Goal: Information Seeking & Learning: Compare options

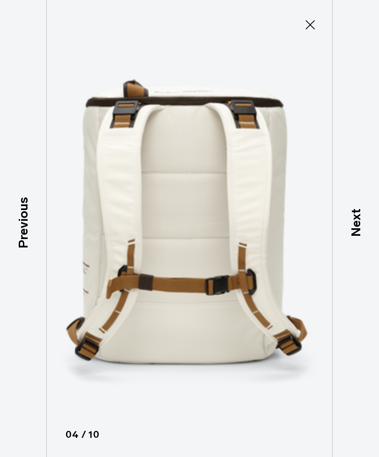
scroll to position [0, 71]
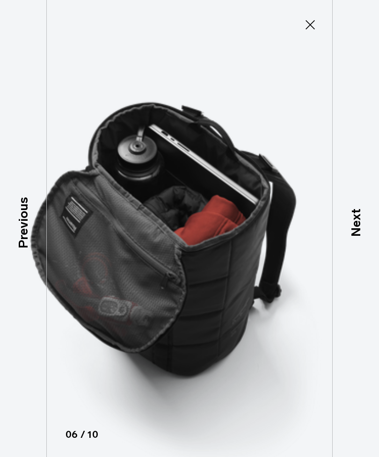
click at [317, 29] on icon at bounding box center [310, 24] width 15 height 15
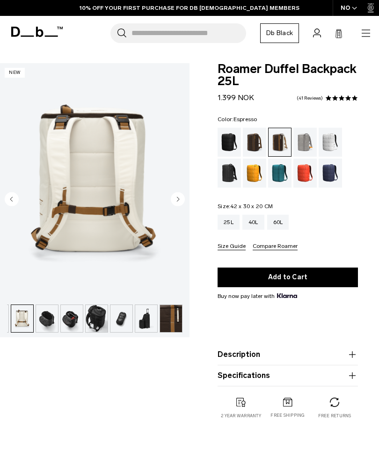
click at [258, 141] on div "Espresso" at bounding box center [255, 142] width 24 height 29
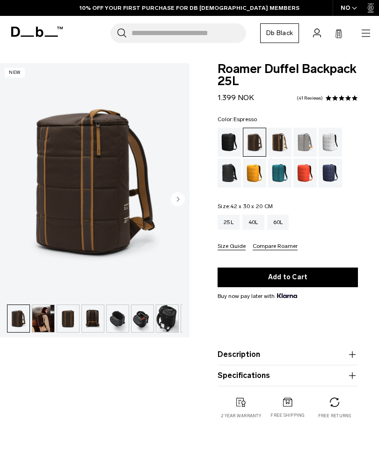
click at [46, 322] on img "button" at bounding box center [43, 318] width 22 height 27
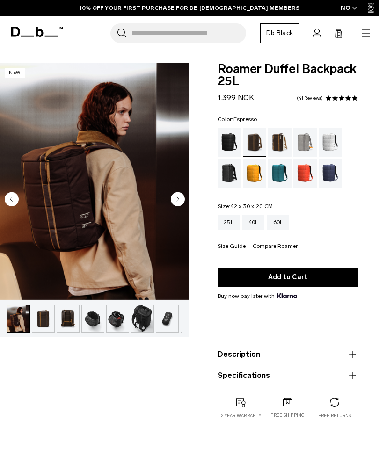
click at [94, 202] on img "2 / 10" at bounding box center [94, 181] width 189 height 237
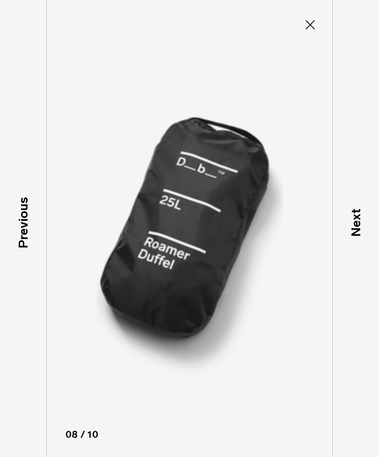
click at [305, 30] on icon at bounding box center [310, 24] width 15 height 15
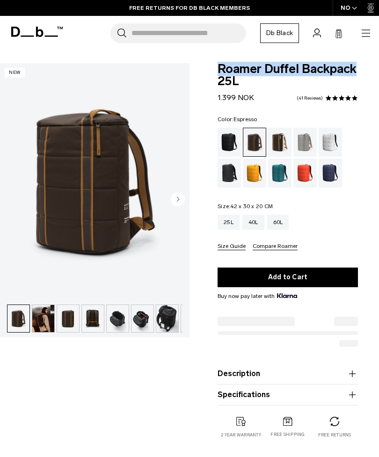
click at [309, 98] on link "41 Reviews" at bounding box center [310, 98] width 26 height 5
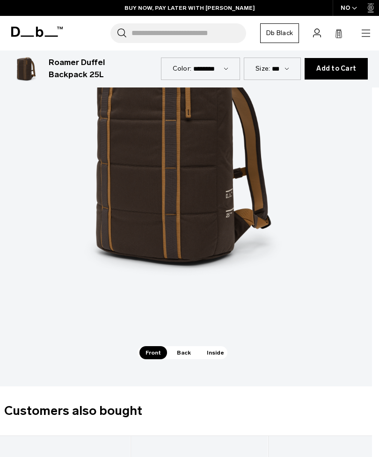
scroll to position [1056, 7]
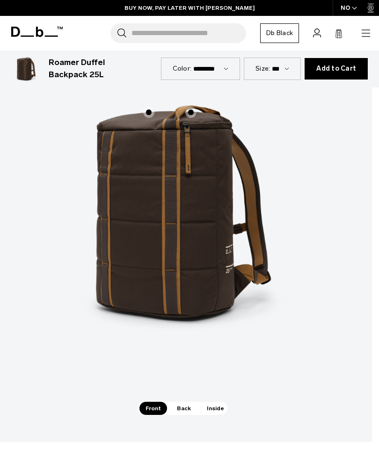
click at [208, 402] on span "Inside" at bounding box center [215, 408] width 29 height 13
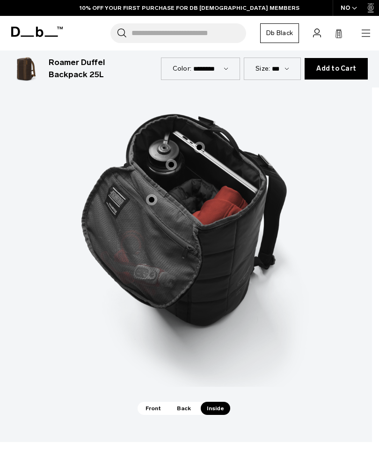
click at [185, 402] on span "Back" at bounding box center [184, 408] width 26 height 13
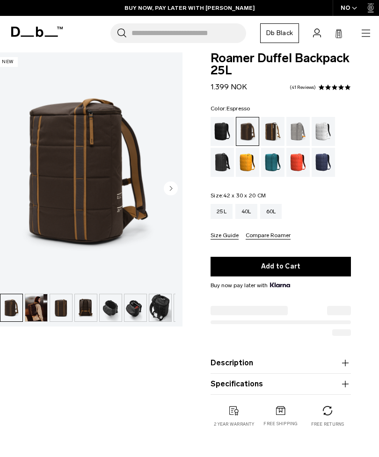
scroll to position [0, 7]
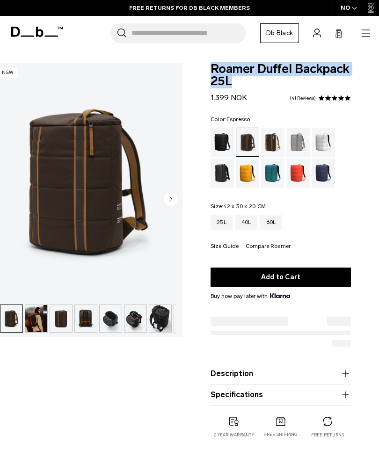
copy span "Roamer Duffel Backpack 25L"
click at [44, 323] on img "button" at bounding box center [36, 318] width 22 height 27
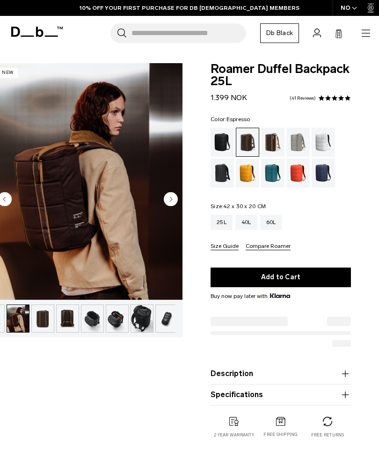
scroll to position [0, 25]
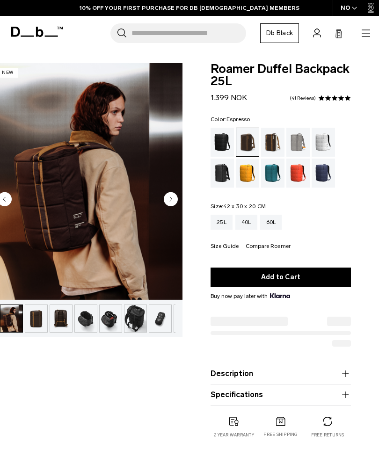
click at [175, 200] on circle "Next slide" at bounding box center [171, 199] width 14 height 14
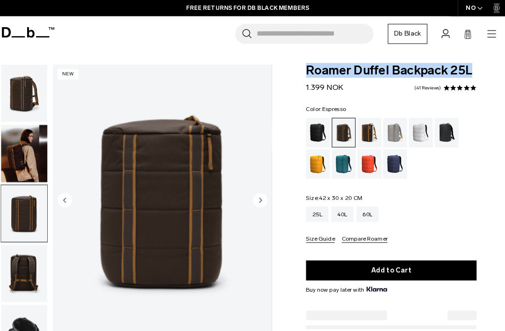
scroll to position [0, 0]
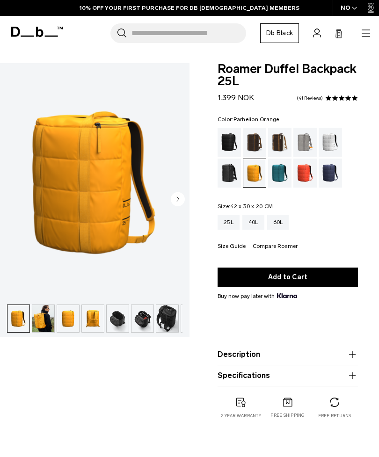
click at [51, 326] on img "button" at bounding box center [43, 318] width 22 height 27
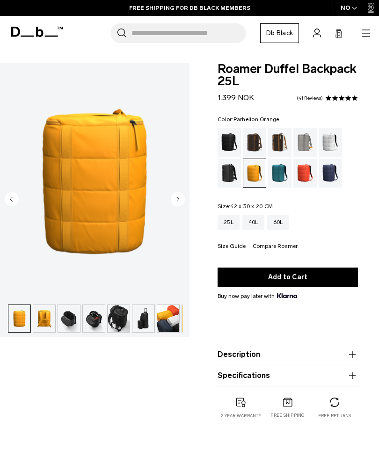
scroll to position [0, 50]
click at [178, 200] on icon "Next slide" at bounding box center [178, 199] width 2 height 4
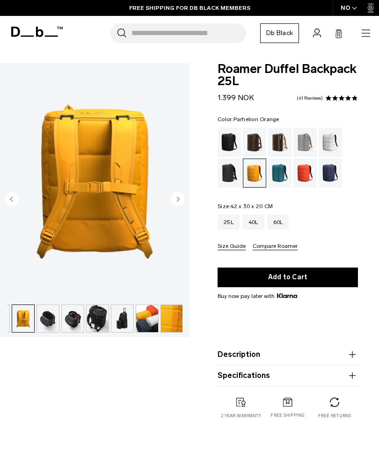
scroll to position [0, 71]
click at [188, 199] on img "4 / 10" at bounding box center [94, 181] width 189 height 237
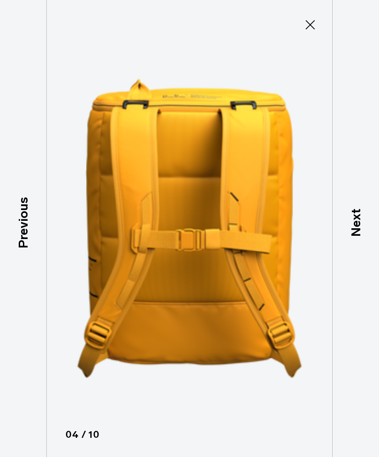
click at [180, 202] on img at bounding box center [189, 228] width 379 height 457
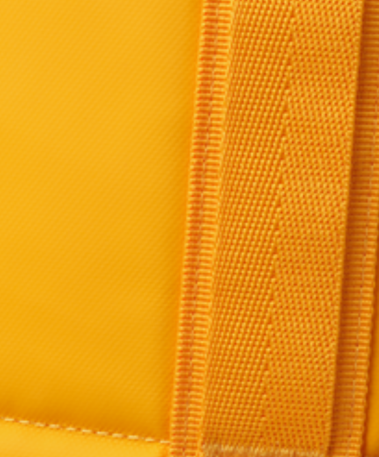
scroll to position [6, 0]
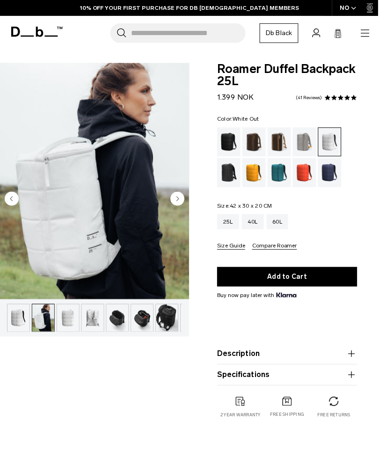
scroll to position [0, 25]
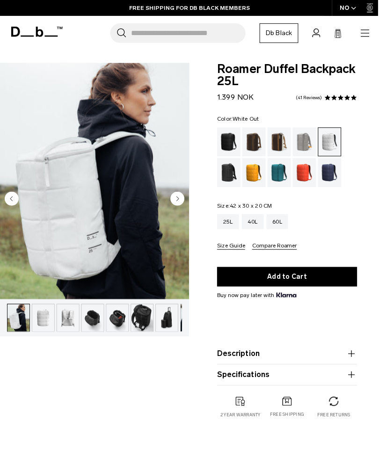
click at [182, 199] on circle "Next slide" at bounding box center [178, 199] width 14 height 14
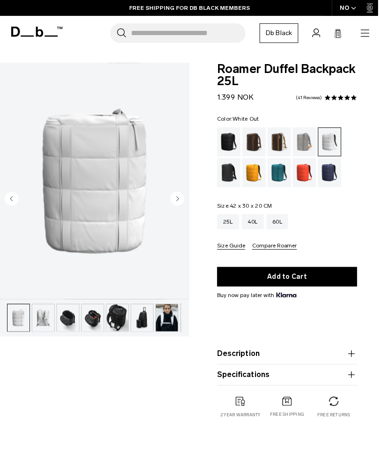
click at [182, 197] on circle "Next slide" at bounding box center [178, 199] width 14 height 14
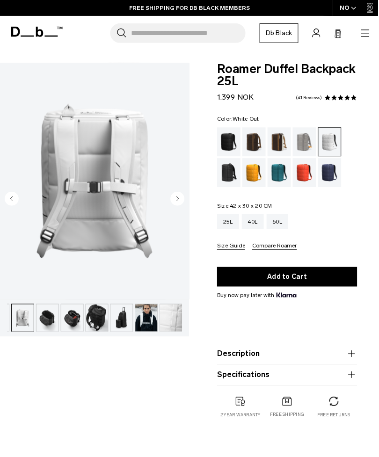
scroll to position [0, 71]
click at [180, 198] on circle "Next slide" at bounding box center [178, 199] width 14 height 14
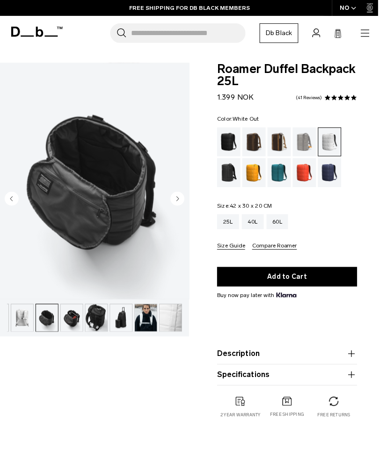
click at [181, 199] on circle "Next slide" at bounding box center [178, 199] width 14 height 14
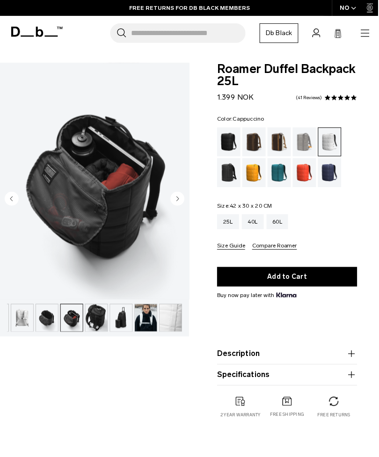
click at [283, 145] on div "Cappuccino" at bounding box center [280, 142] width 24 height 29
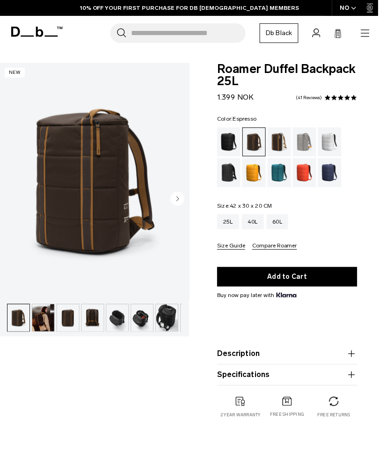
click at [47, 320] on img "button" at bounding box center [43, 318] width 22 height 27
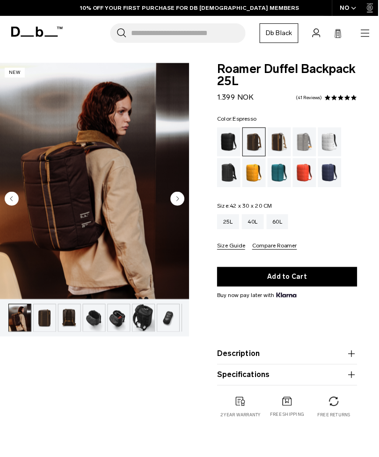
scroll to position [0, 25]
click at [102, 210] on img "2 / 10" at bounding box center [94, 181] width 189 height 237
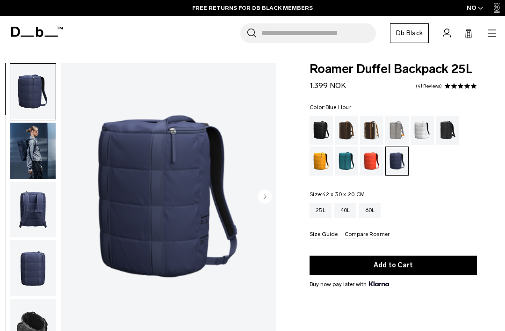
click at [43, 156] on img "button" at bounding box center [32, 151] width 45 height 56
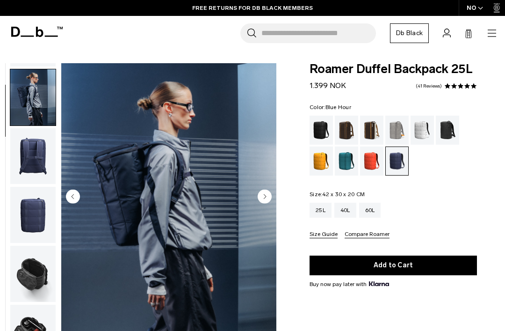
scroll to position [59, 0]
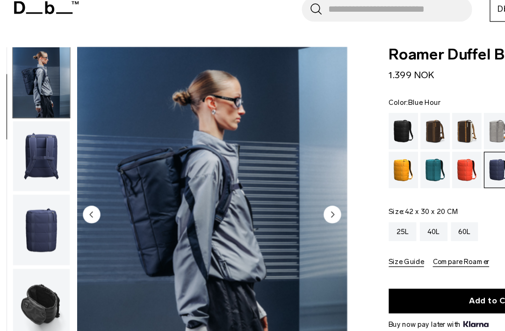
click at [266, 189] on circle "Next slide" at bounding box center [265, 196] width 14 height 14
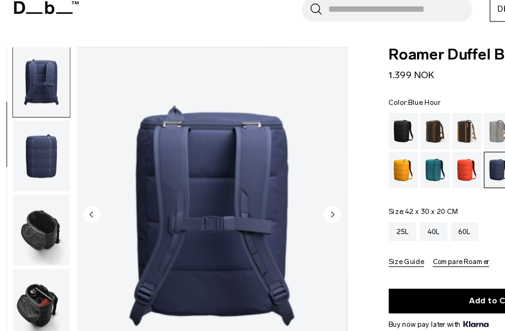
click at [265, 189] on circle "Next slide" at bounding box center [265, 196] width 14 height 14
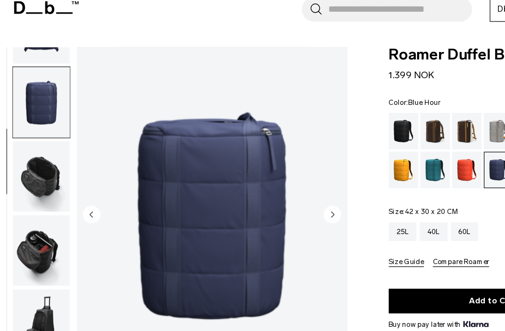
scroll to position [178, 0]
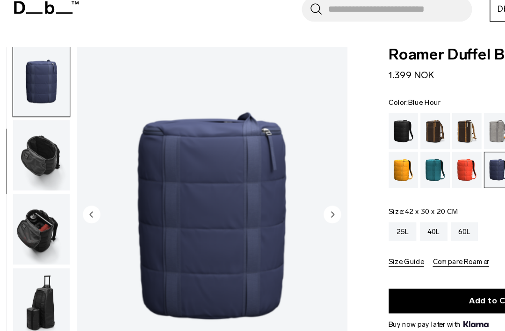
click at [267, 189] on circle "Next slide" at bounding box center [265, 196] width 14 height 14
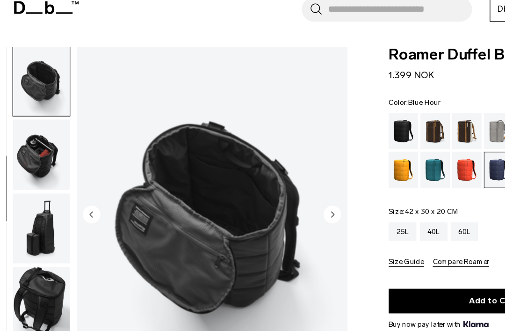
click at [270, 189] on circle "Next slide" at bounding box center [265, 196] width 14 height 14
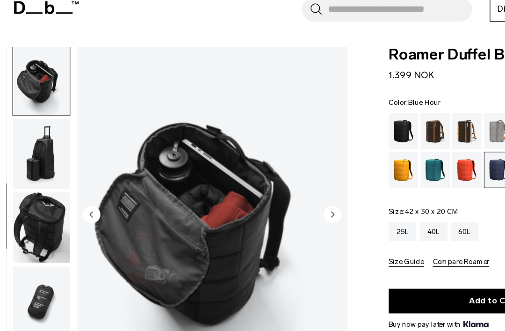
click at [270, 189] on circle "Next slide" at bounding box center [265, 196] width 14 height 14
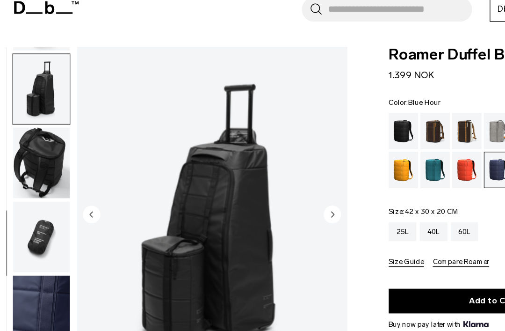
scroll to position [355, 0]
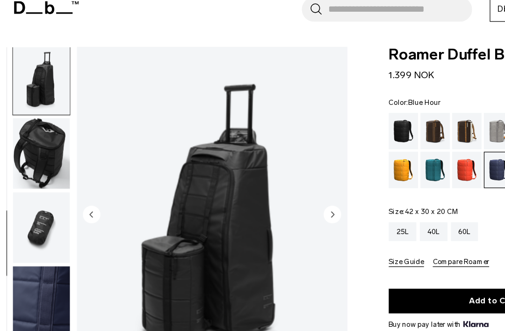
click at [267, 180] on img "7 / 11" at bounding box center [168, 197] width 215 height 268
